Goal: Check status: Check status

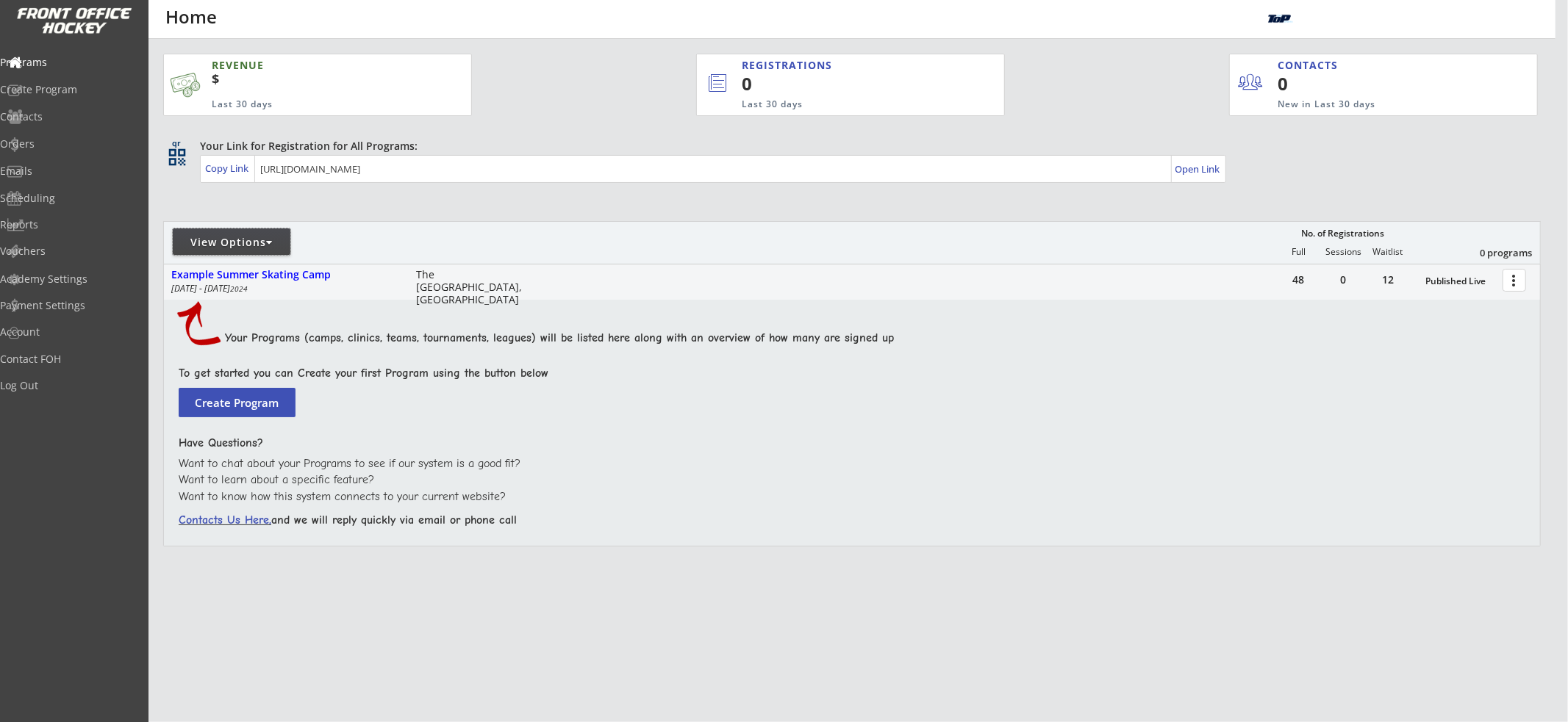
click at [263, 243] on div "View Options" at bounding box center [231, 243] width 118 height 15
select select ""Upcoming Programs""
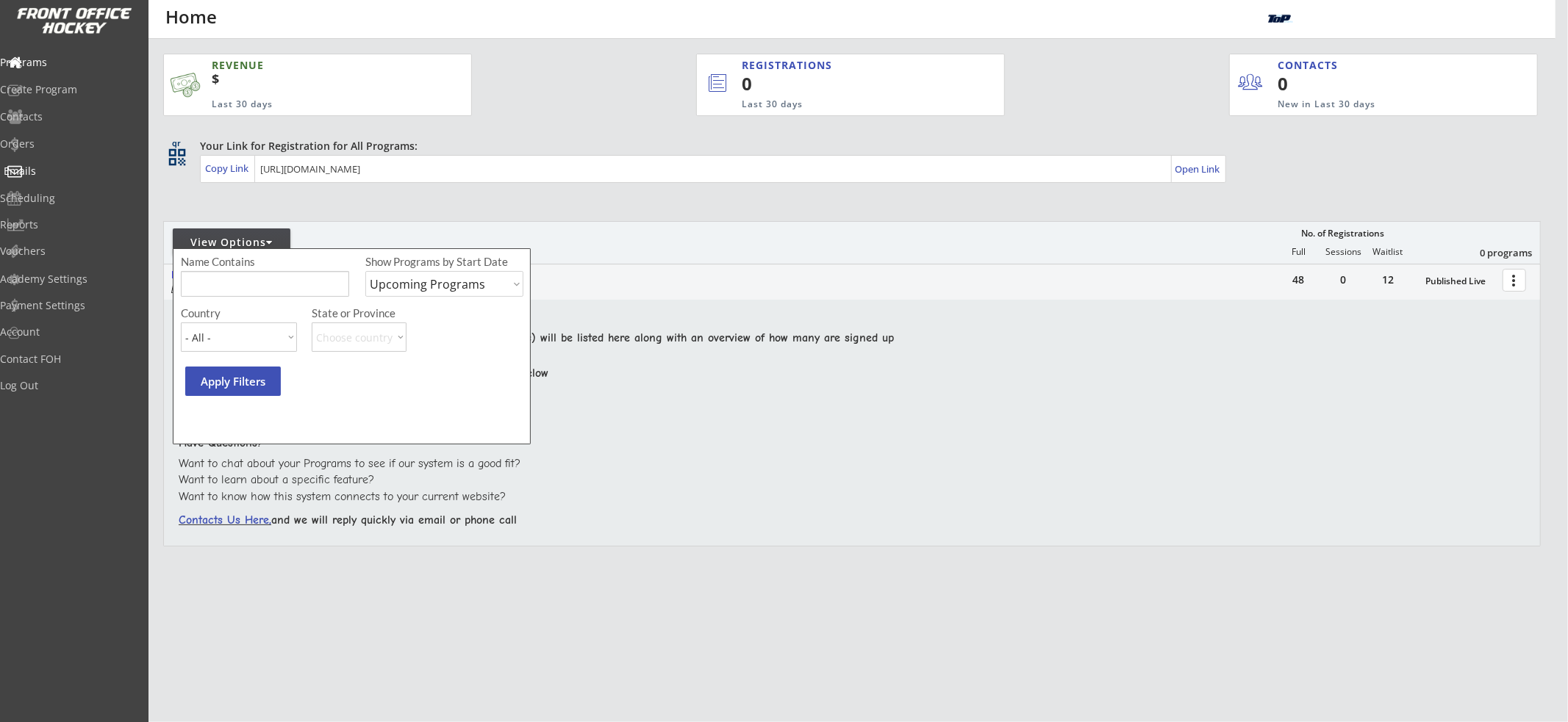
click at [83, 142] on div "Orders" at bounding box center [69, 143] width 140 height 10
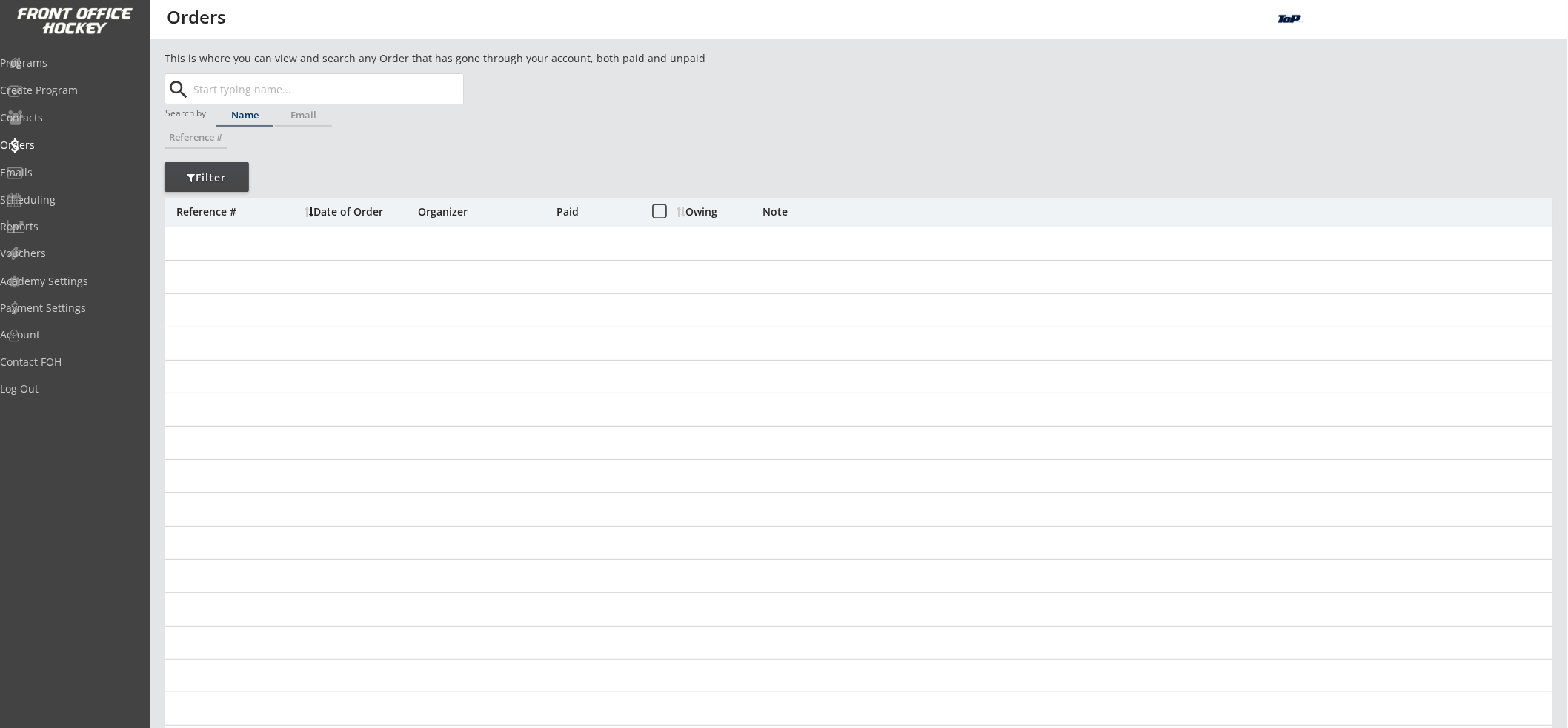
click at [304, 87] on input "text" at bounding box center [327, 89] width 273 height 30
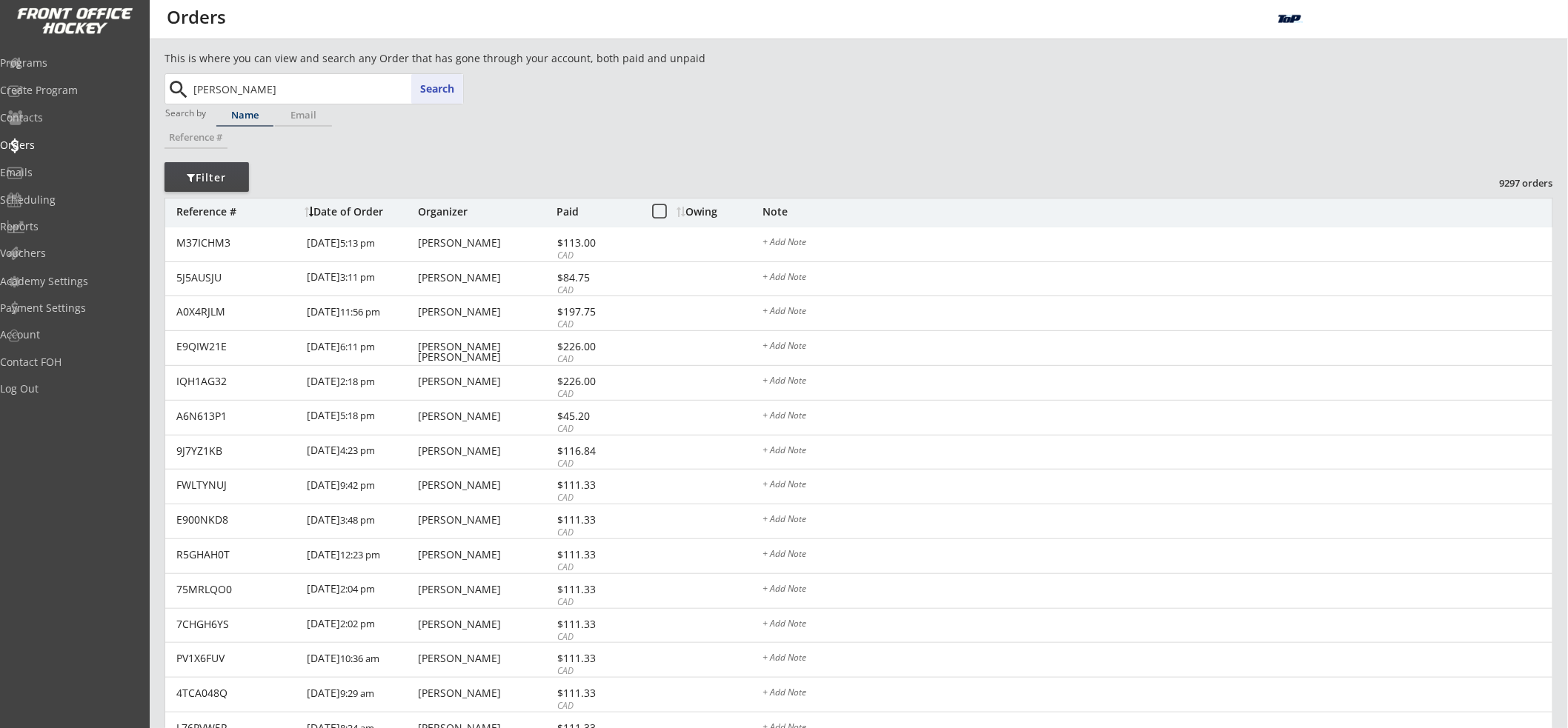
type input "[PERSON_NAME]"
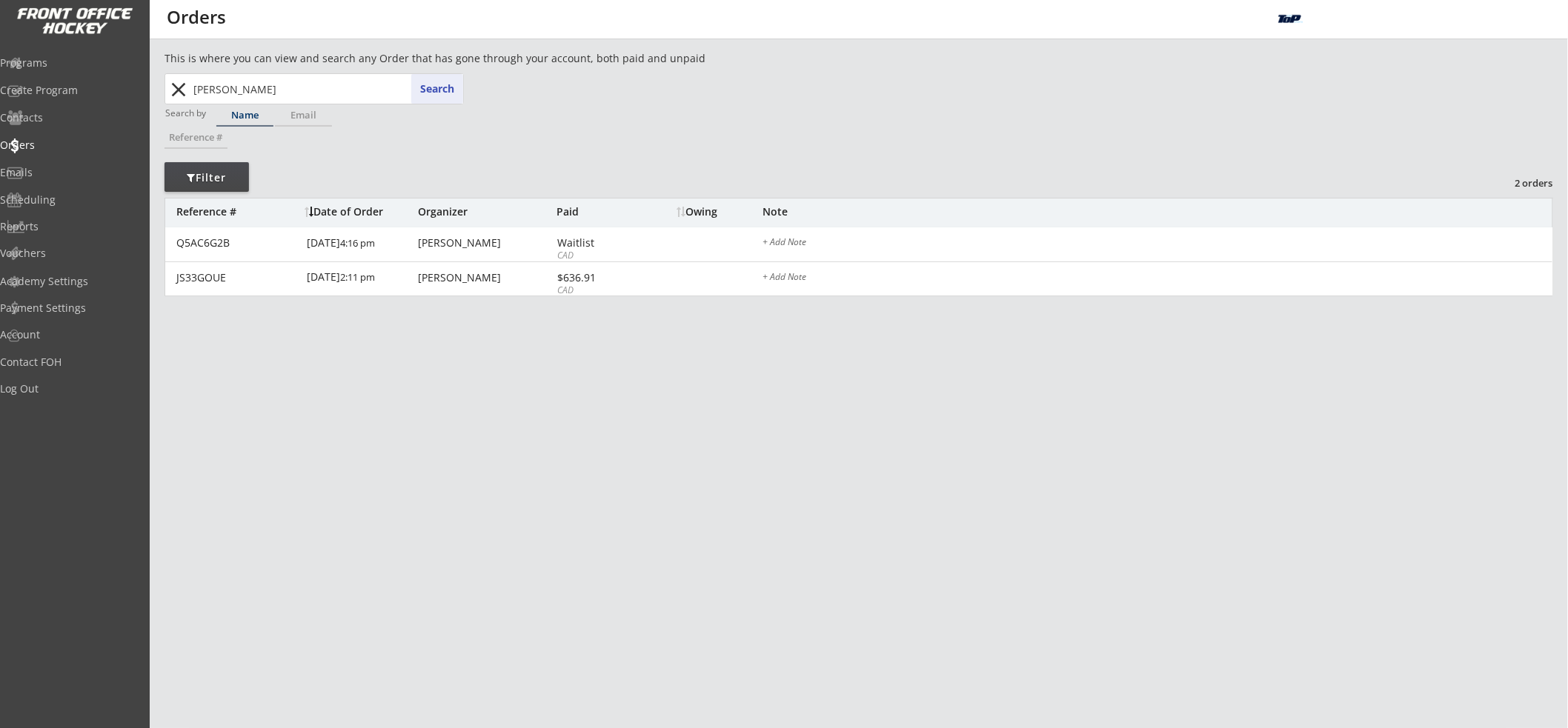
click at [346, 86] on input "[PERSON_NAME]" at bounding box center [327, 89] width 273 height 30
click at [390, 88] on input "[PERSON_NAME]" at bounding box center [327, 89] width 273 height 30
click at [475, 89] on div "This is where you can view and search any Order that has gone through your acco…" at bounding box center [858, 195] width 1389 height 289
click at [438, 89] on button "Search" at bounding box center [437, 89] width 52 height 30
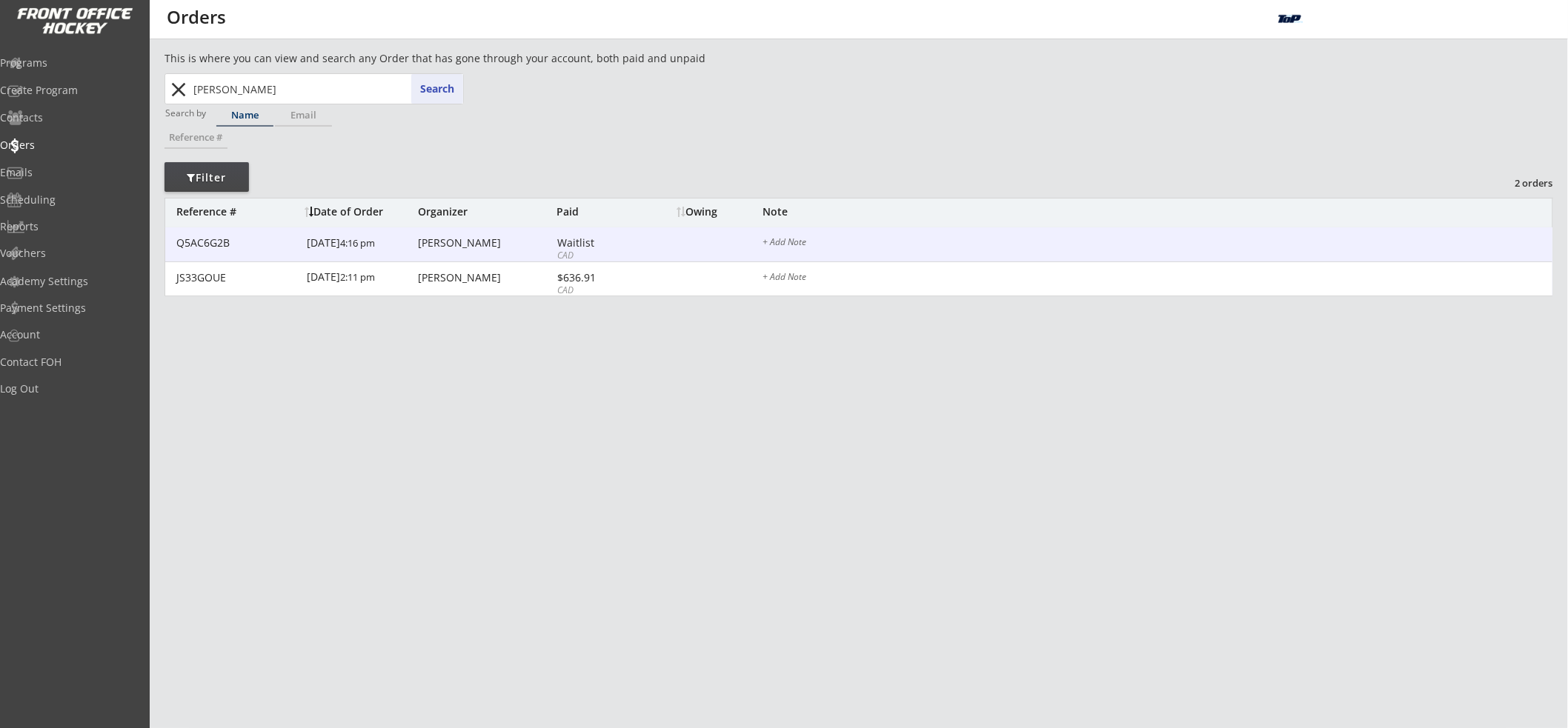
click at [388, 233] on div "[DATE] 4:16 pm" at bounding box center [360, 245] width 107 height 34
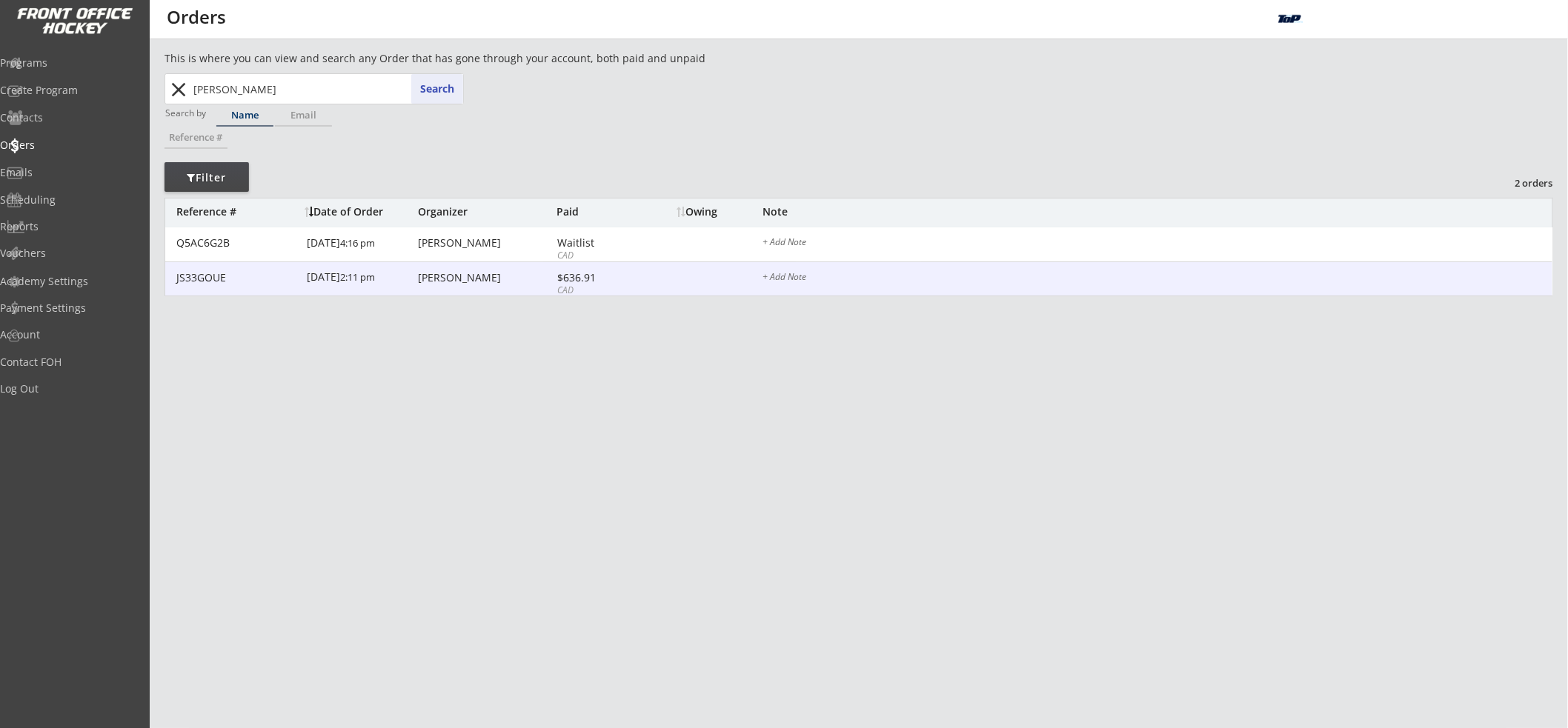
click at [364, 273] on div "[DATE] 2:11 pm" at bounding box center [360, 279] width 107 height 34
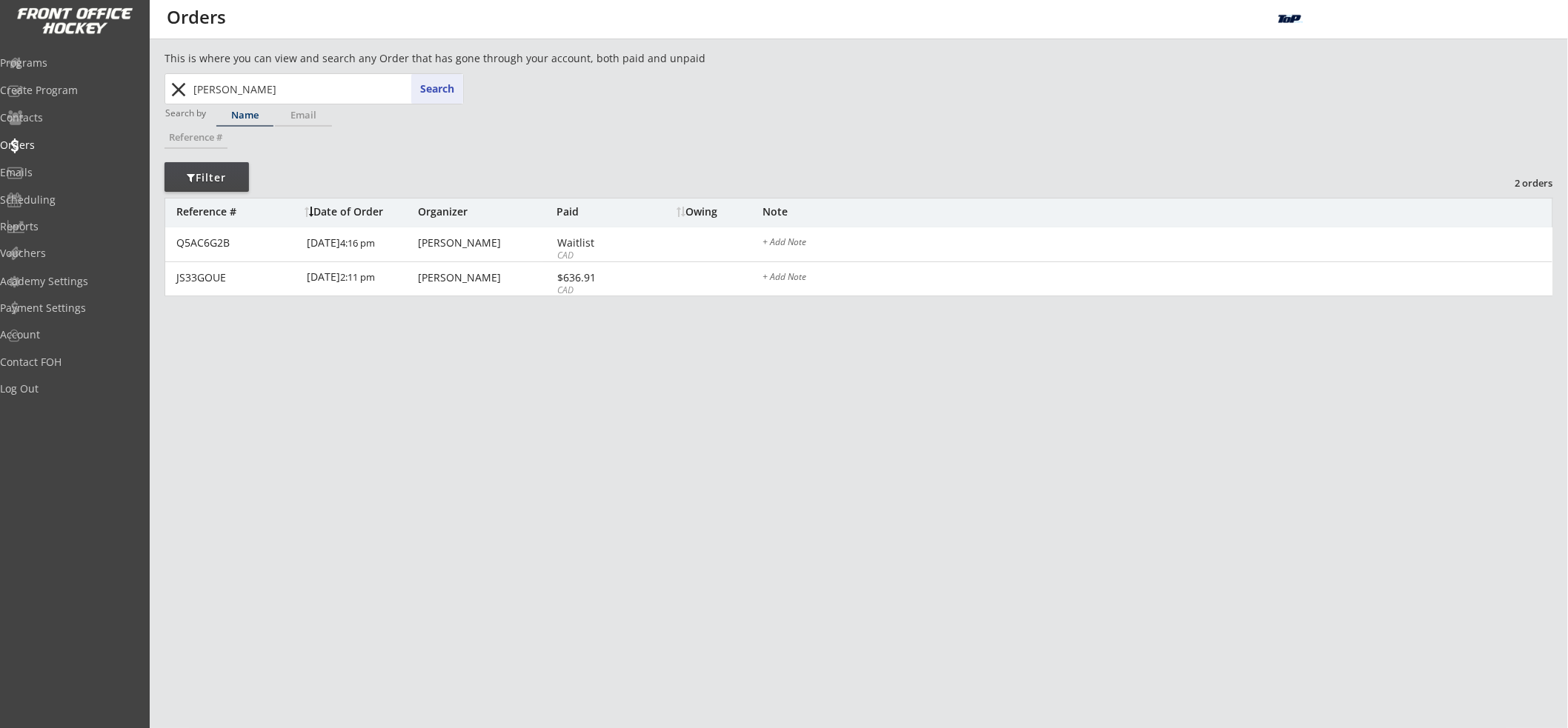
click at [295, 81] on input "[PERSON_NAME]" at bounding box center [327, 89] width 273 height 30
paste input "Ewan"
type input "Ewan"
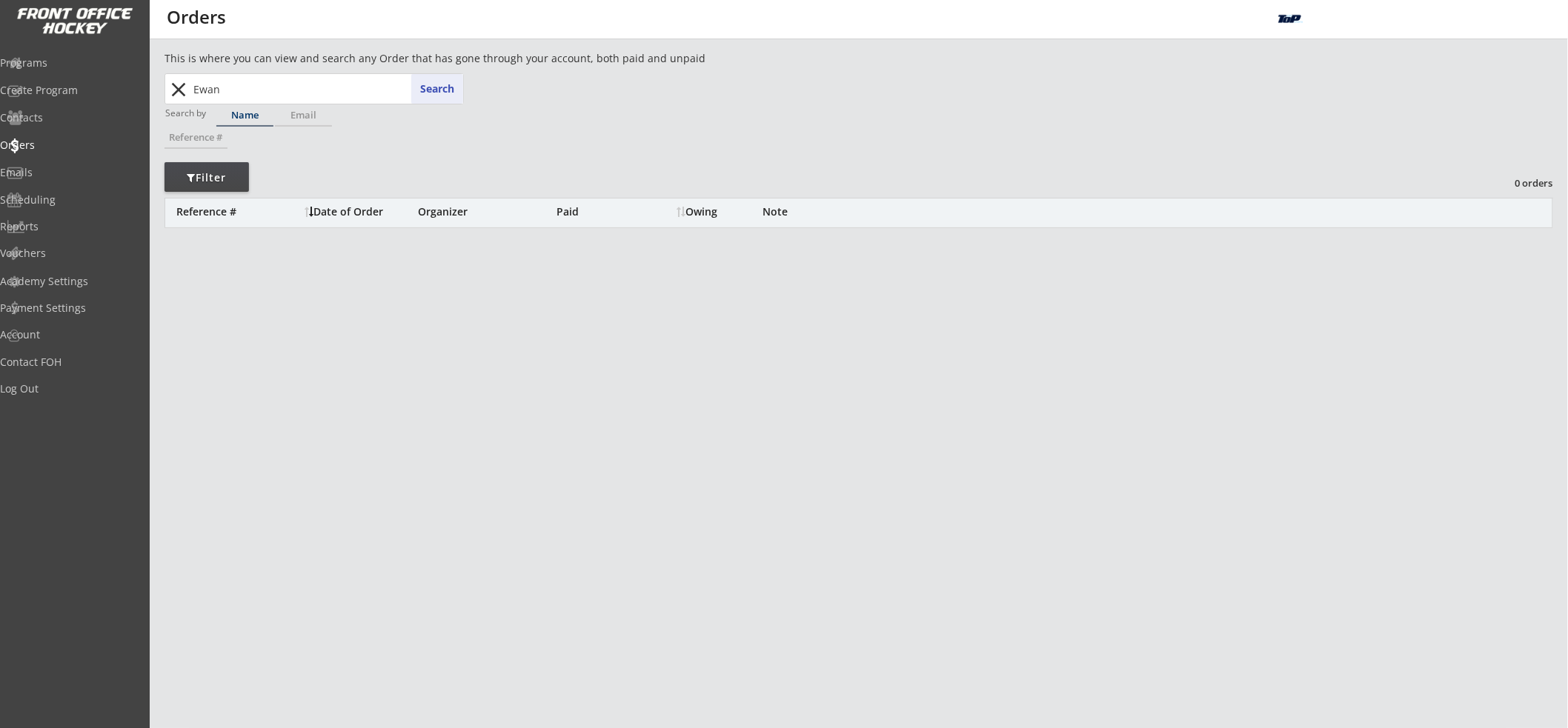
click at [353, 91] on input "Ewan" at bounding box center [327, 89] width 273 height 30
